Goal: Navigation & Orientation: Go to known website

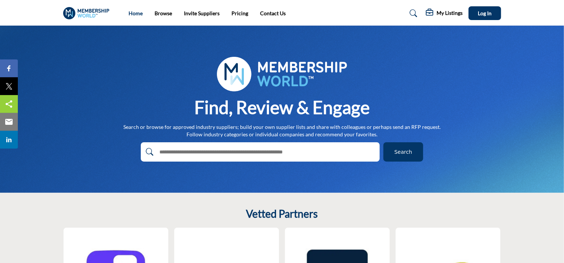
click at [137, 14] on link "Home" at bounding box center [135, 13] width 14 height 6
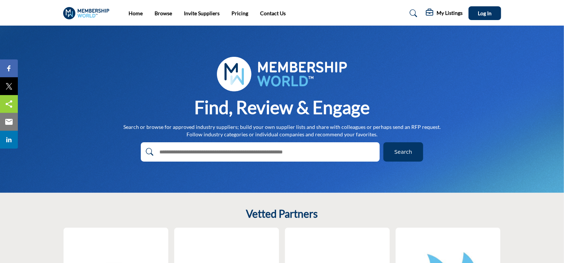
click at [86, 14] on img at bounding box center [88, 13] width 50 height 12
